Goal: Task Accomplishment & Management: Use online tool/utility

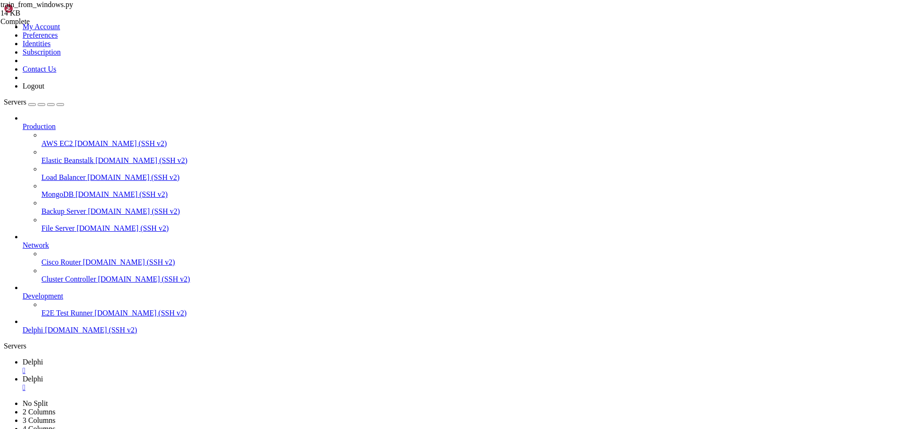
type textarea "# Configure logging"
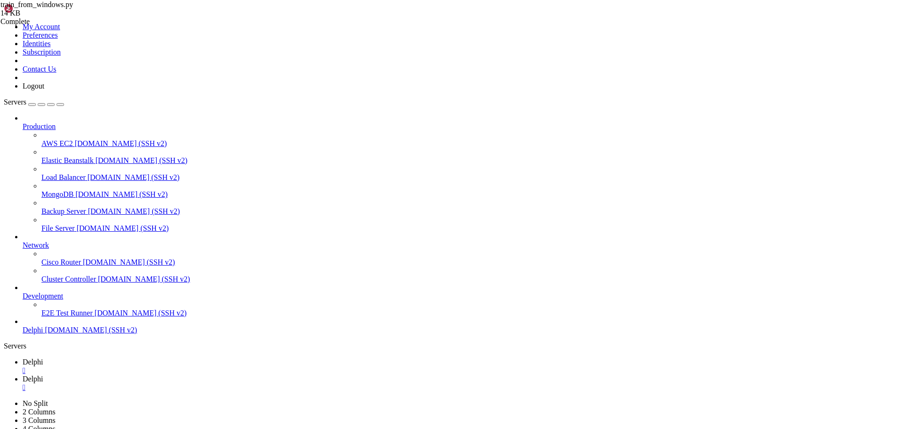
click at [43, 375] on span "Delphi" at bounding box center [33, 379] width 21 height 8
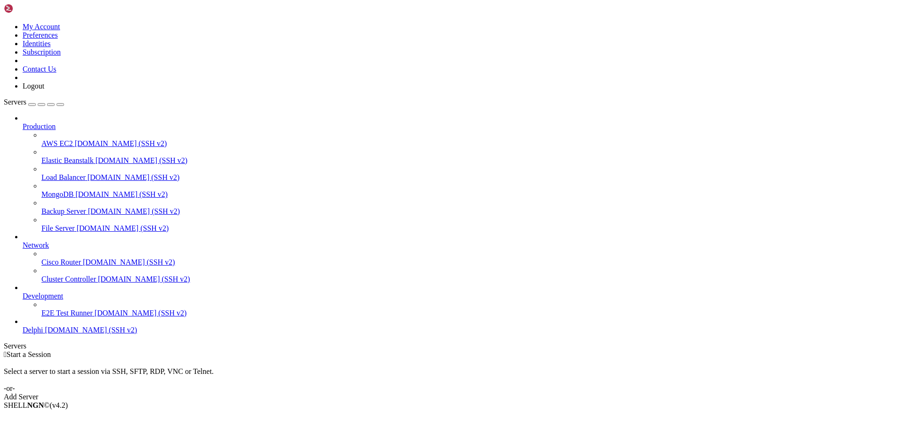
click at [43, 334] on span "Delphi" at bounding box center [33, 330] width 21 height 8
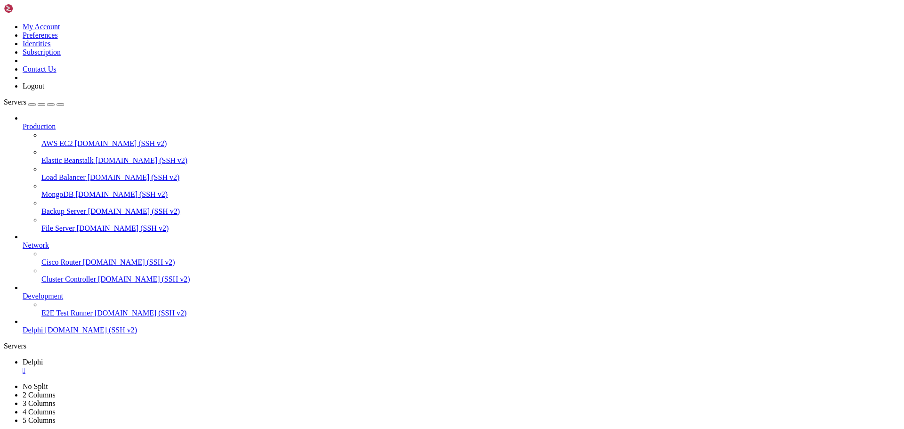
type input "/home/bias76/delphi"
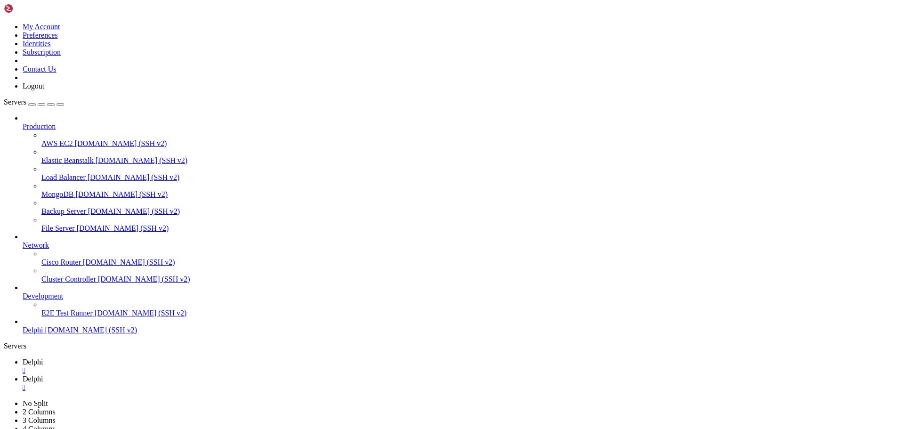
paste textarea
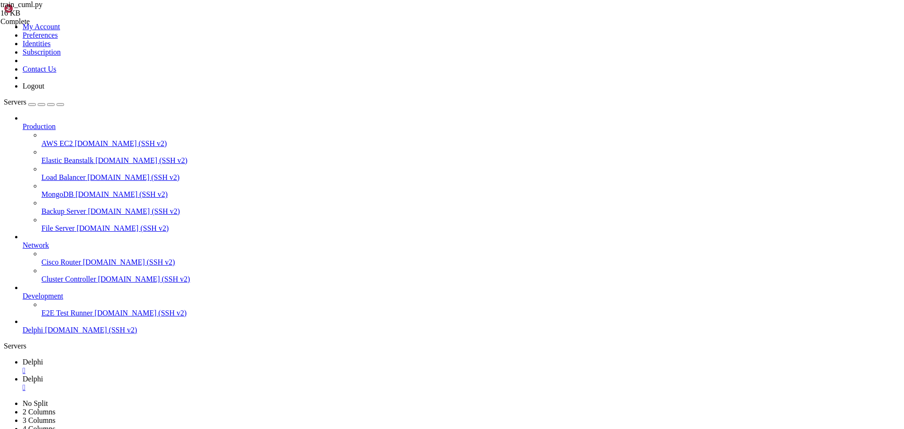
type textarea "main(pattern_length=args.pattern_length, offset=args.offset, balance_strategy=a…"
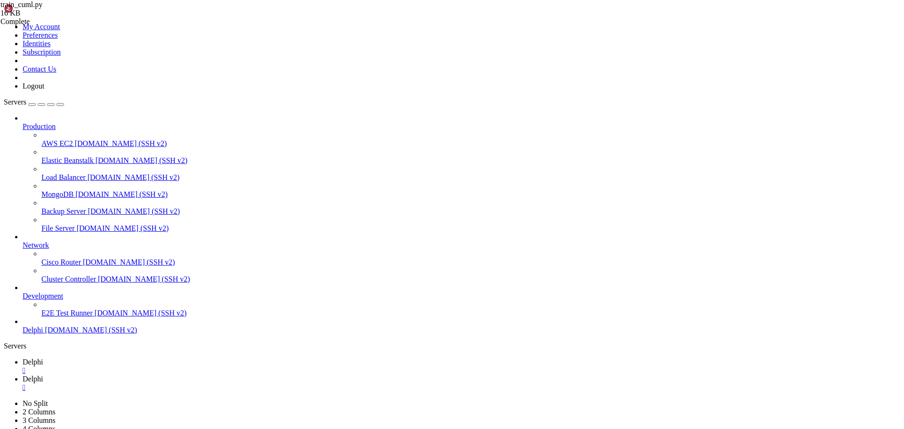
type textarea "main(pattern_length=args.pattern_length, offset=args.offset, balance_strategy=a…"
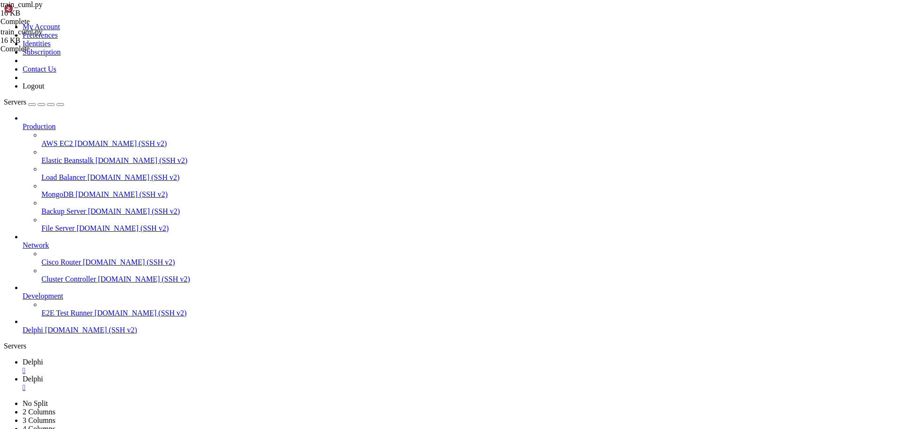
scroll to position [958, 0]
drag, startPoint x: 185, startPoint y: 211, endPoint x: 139, endPoint y: 198, distance: 47.0
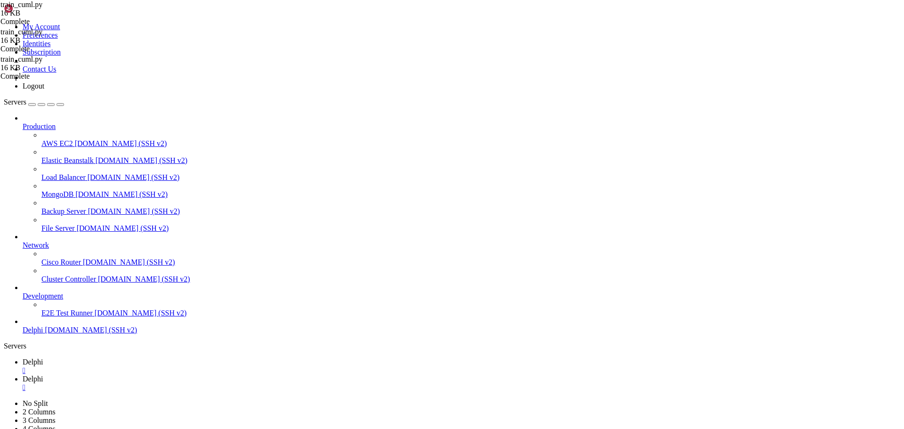
paste textarea "return []"
type textarea "return []"
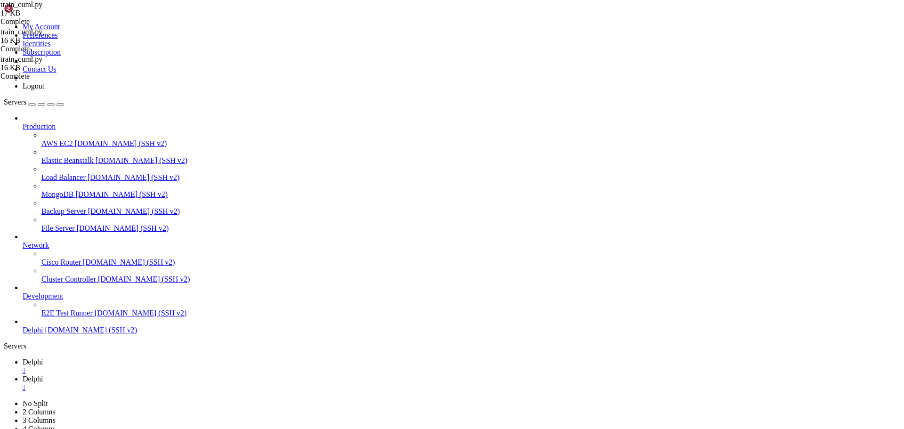
drag, startPoint x: 193, startPoint y: 281, endPoint x: 140, endPoint y: 228, distance: 75.3
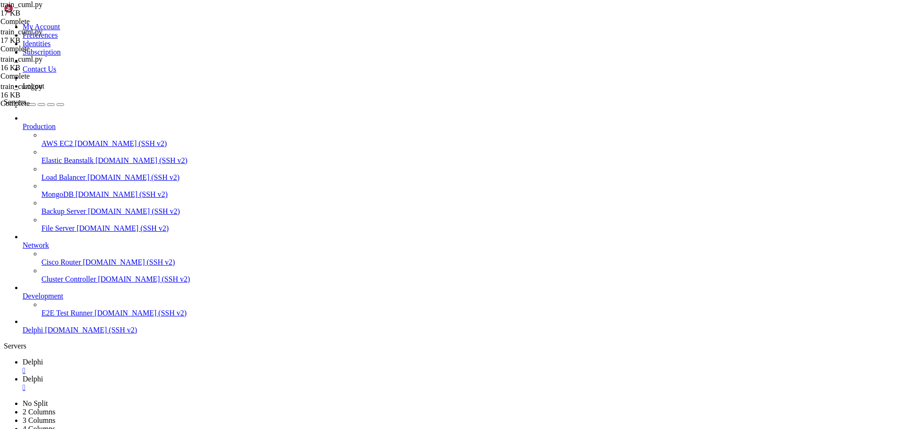
type textarea "return []"
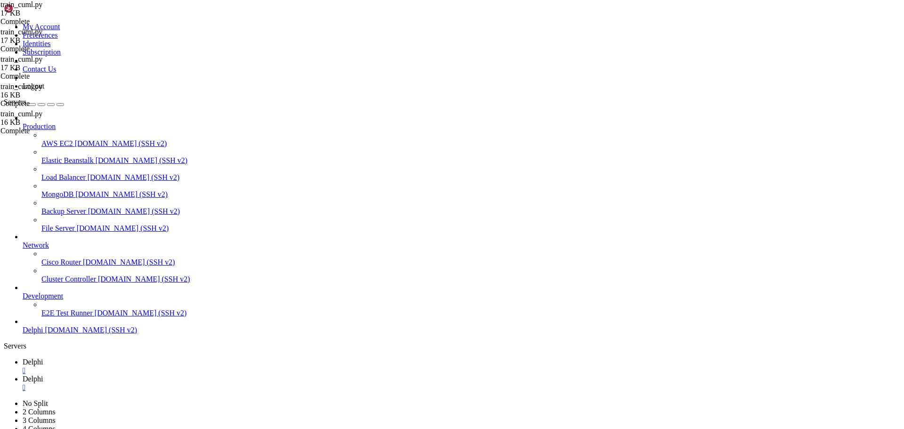
scroll to position [1046, 0]
drag, startPoint x: 195, startPoint y: 265, endPoint x: 141, endPoint y: 199, distance: 85.0
type textarea "return []"
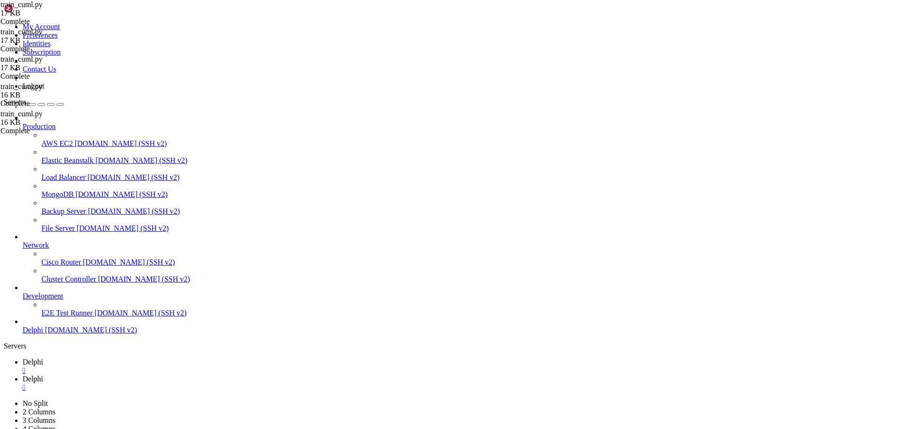
scroll to position [942, 0]
drag, startPoint x: 144, startPoint y: 200, endPoint x: 251, endPoint y: 308, distance: 152.9
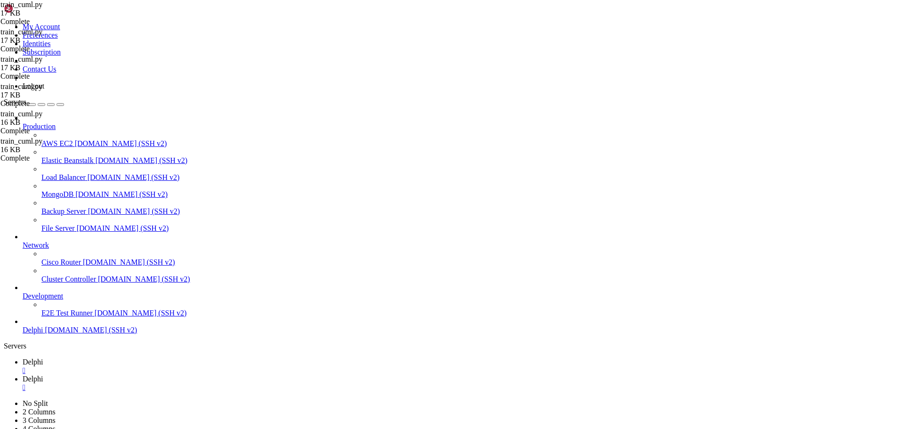
type textarea "return []"
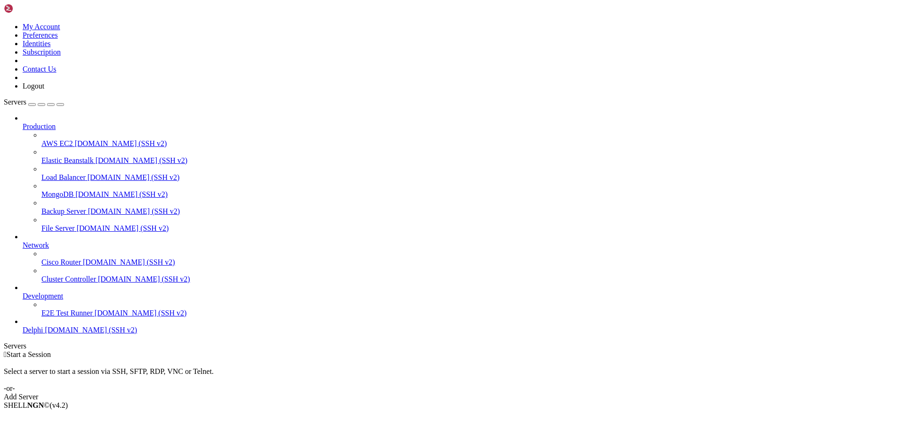
click at [43, 334] on span "Delphi" at bounding box center [33, 330] width 21 height 8
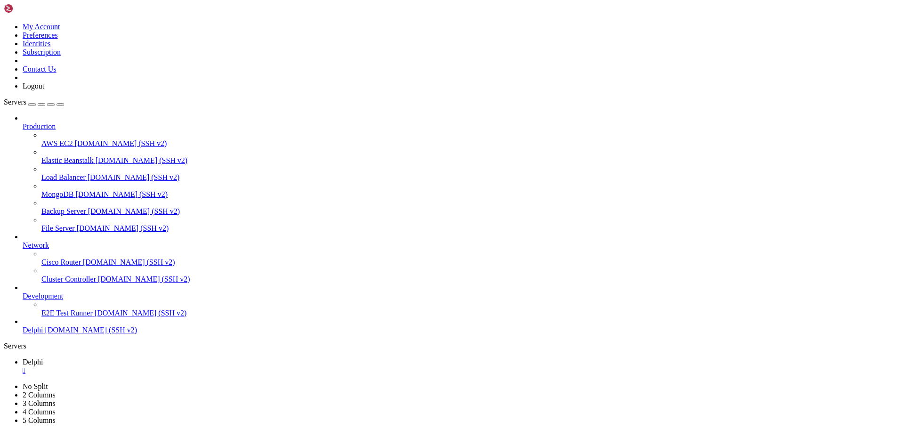
type input "/home/bias76/delphi"
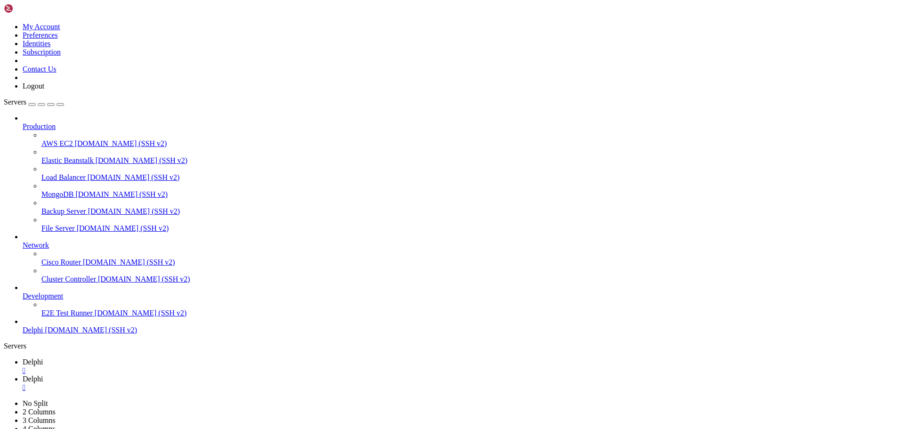
type textarea "raise"
